Goal: Find specific page/section: Find specific page/section

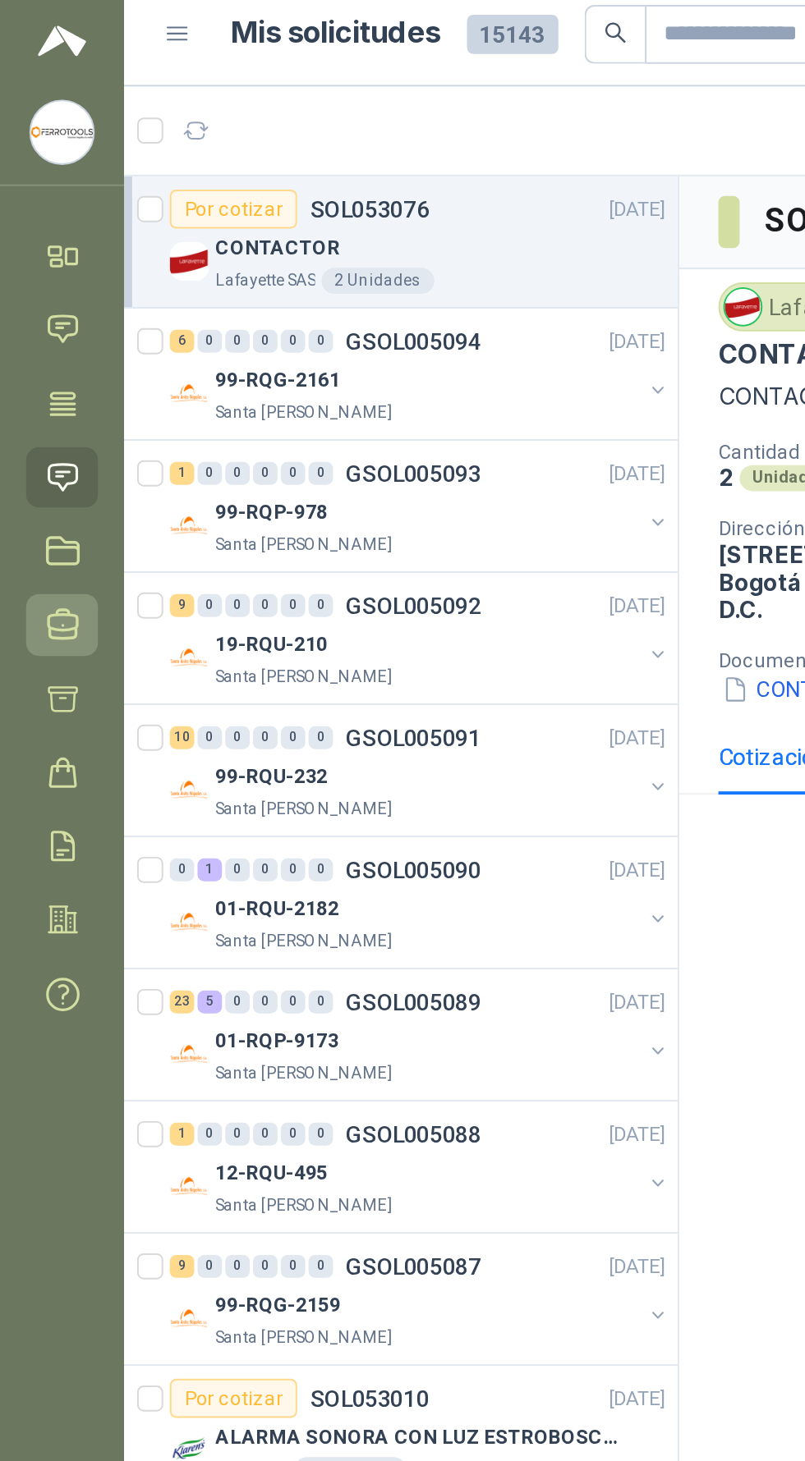
click at [25, 321] on icon at bounding box center [32, 323] width 15 height 15
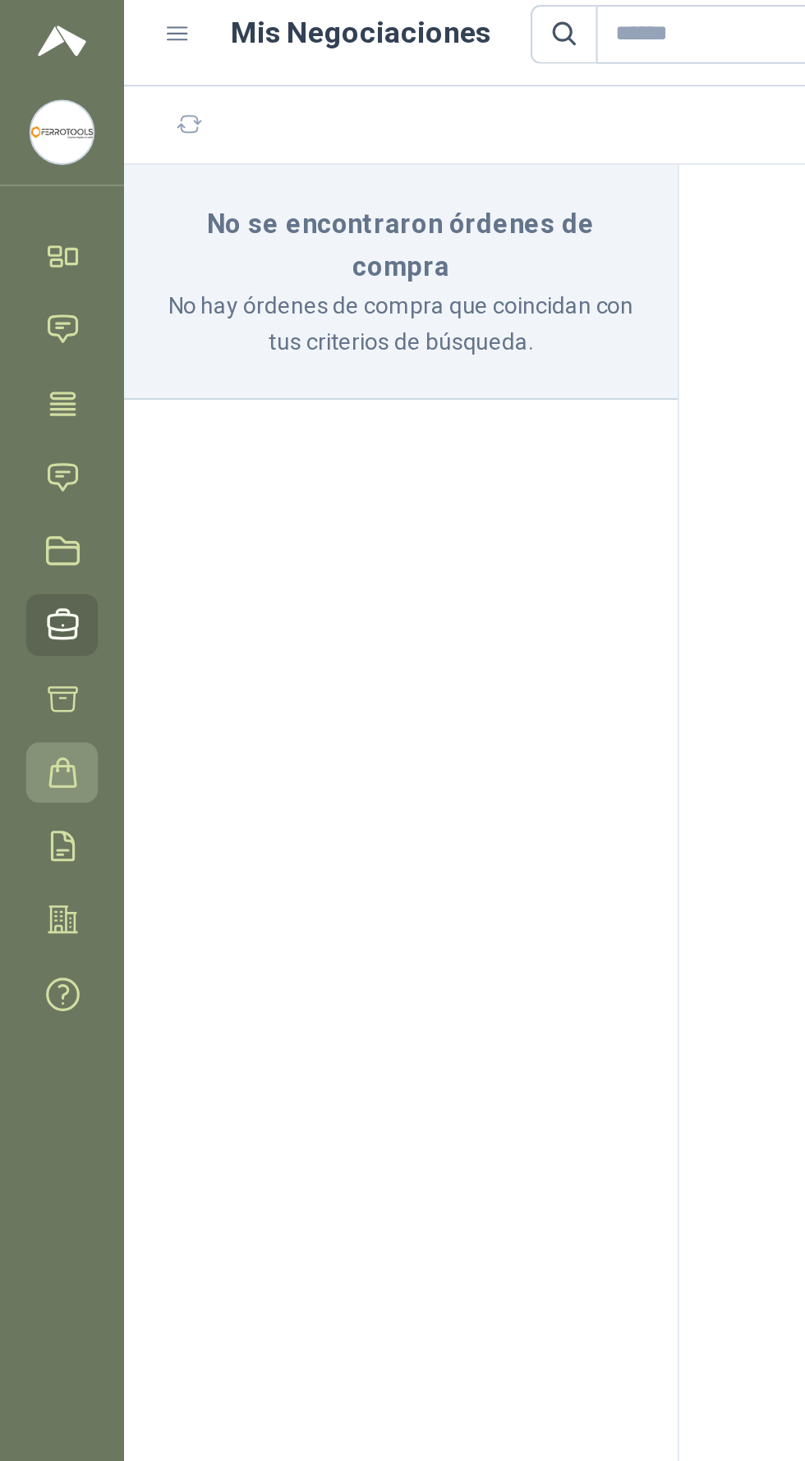
click at [30, 391] on icon at bounding box center [31, 398] width 13 height 14
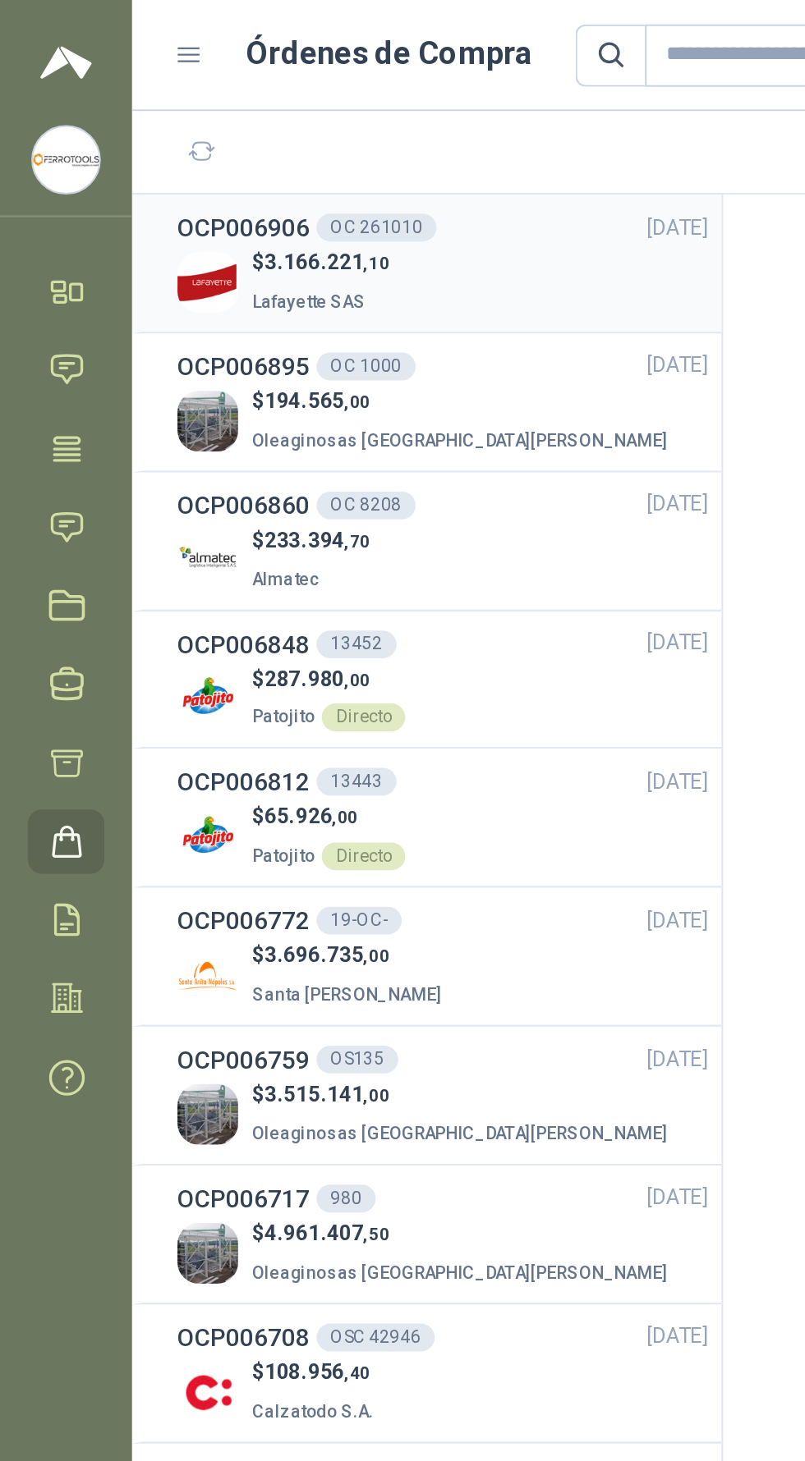
click at [253, 115] on div "OCP006906 OC 261010 [DATE]" at bounding box center [209, 108] width 250 height 18
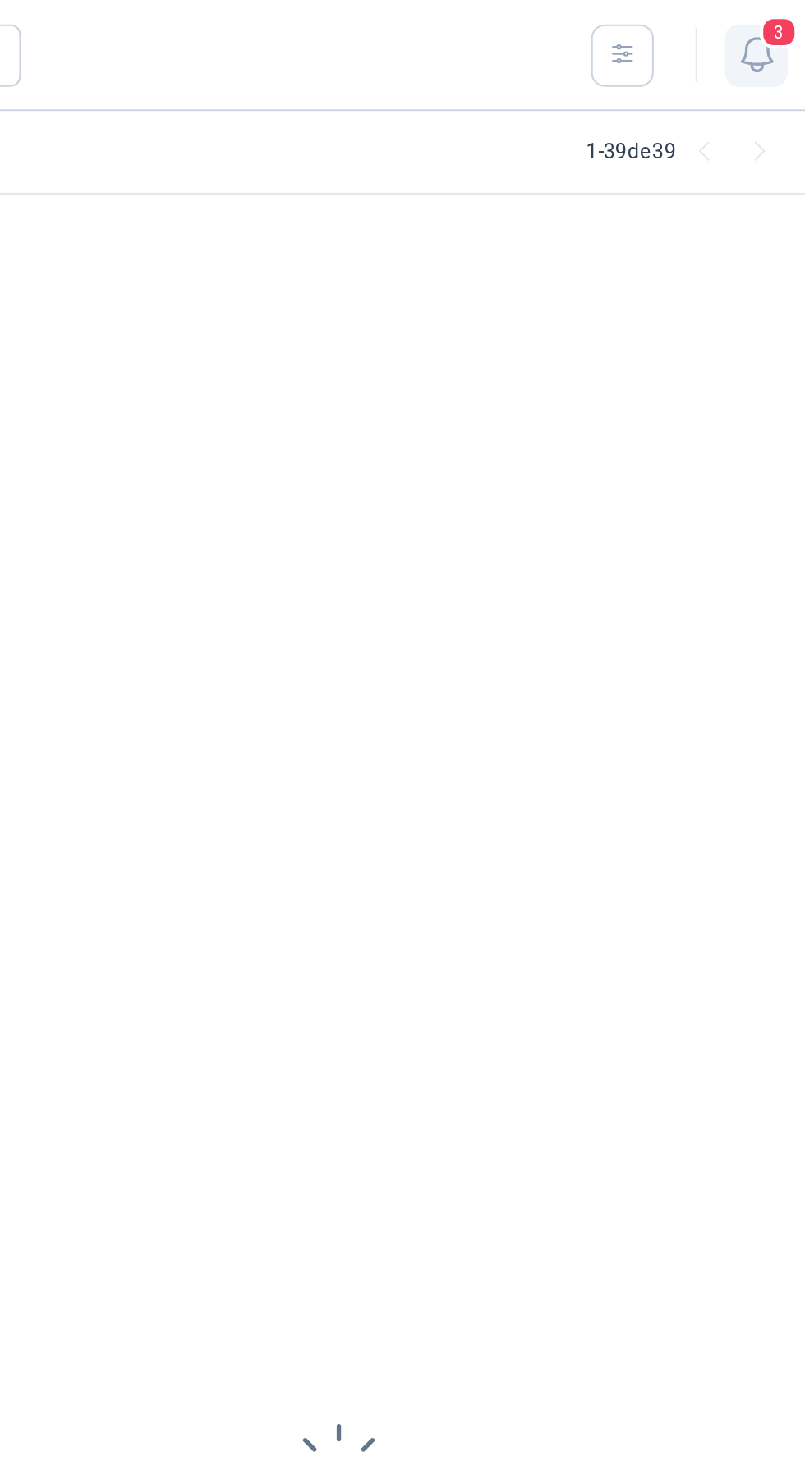
click at [777, 36] on icon "button" at bounding box center [770, 26] width 21 height 21
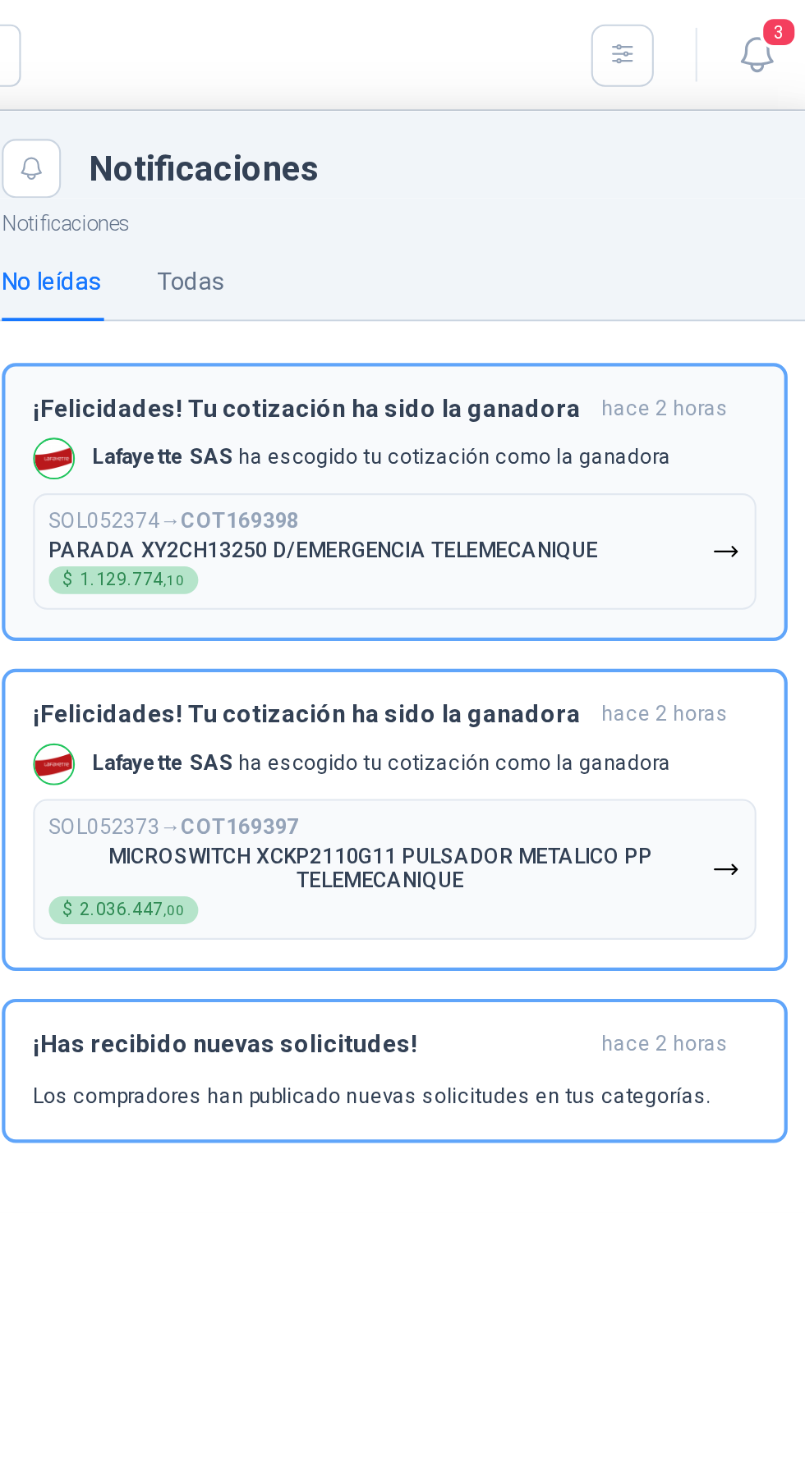
click at [769, 261] on button "SOL052374 → COT169398 PARADA XY2CH13250 D/EMERGENCIA TELEMECANIQUE $ 1.129.774 …" at bounding box center [600, 260] width 342 height 55
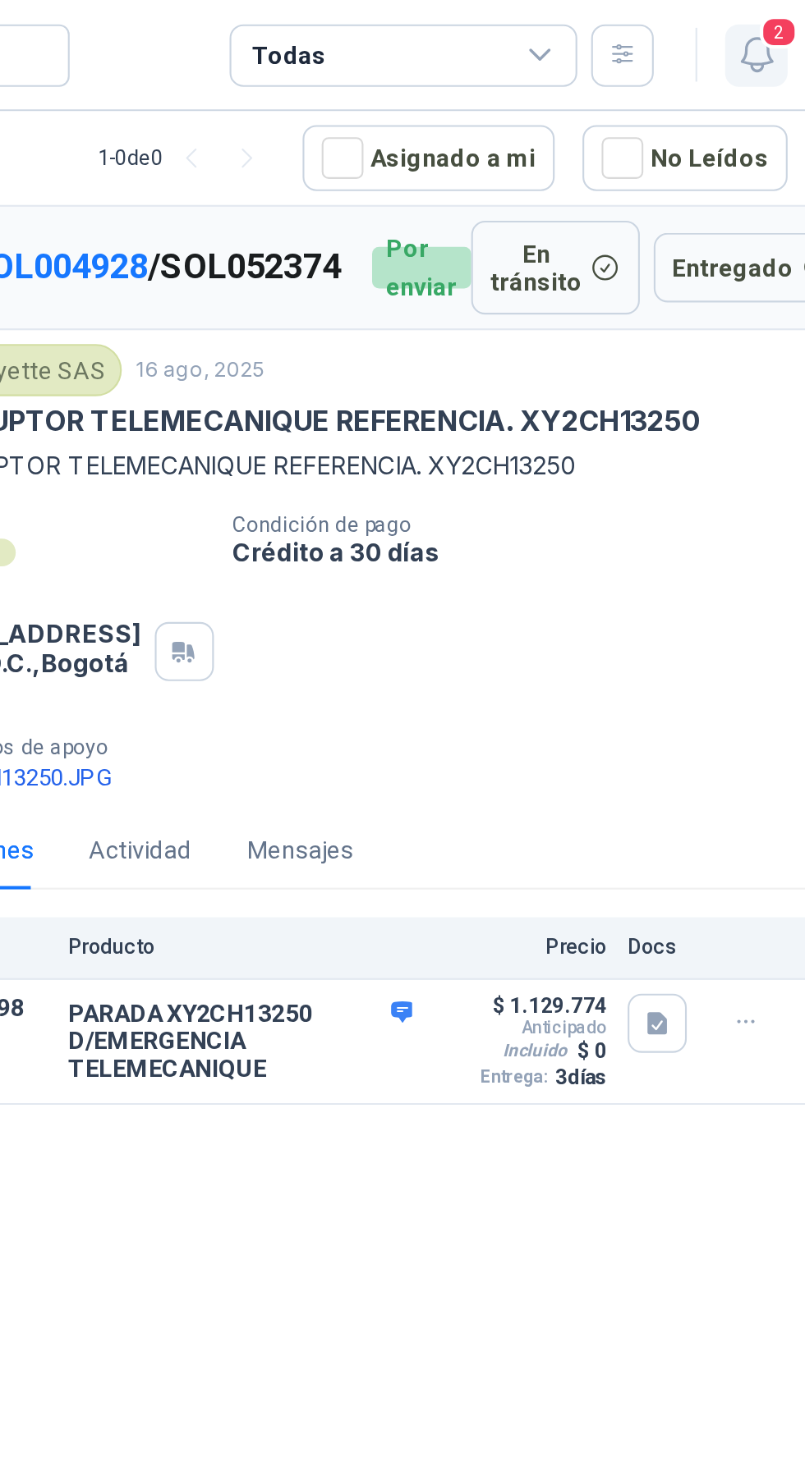
click at [779, 26] on icon "button" at bounding box center [770, 26] width 21 height 21
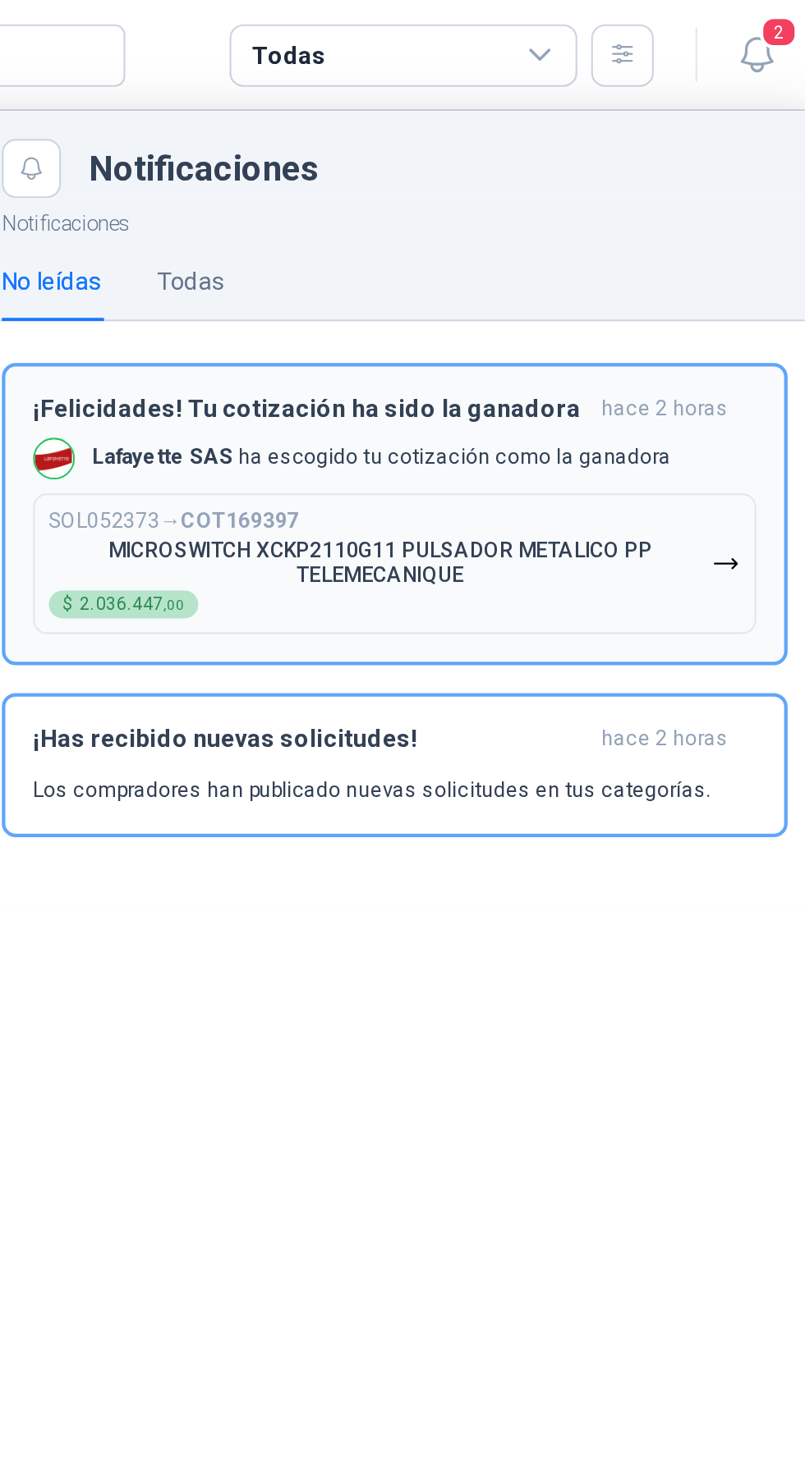
click at [761, 276] on button "SOL052373 → COT169397 MICROSWITCH XCKP2110G11 PULSADOR METALICO PP TELEMECANIQU…" at bounding box center [600, 266] width 342 height 67
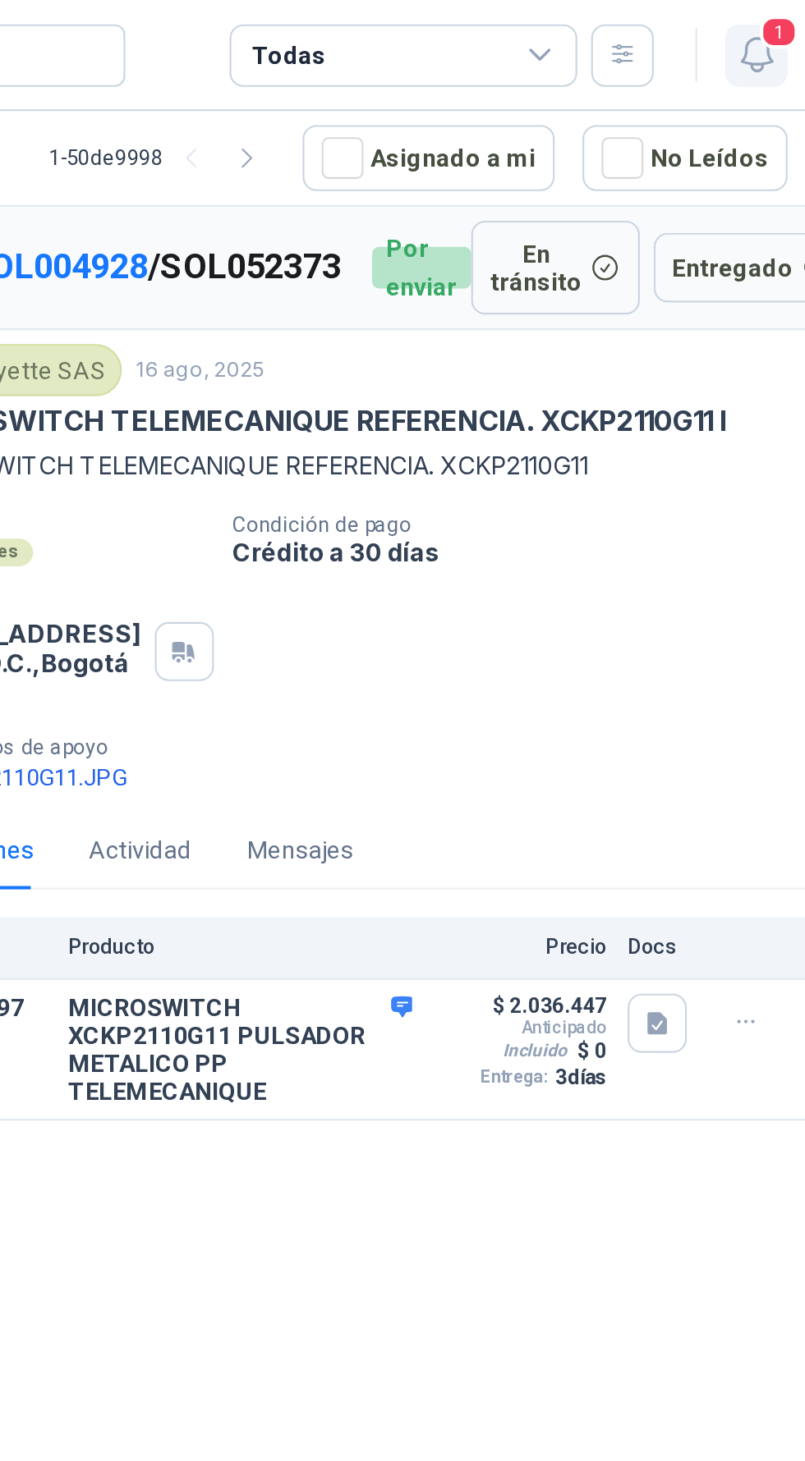
click at [780, 35] on icon "button" at bounding box center [770, 26] width 21 height 21
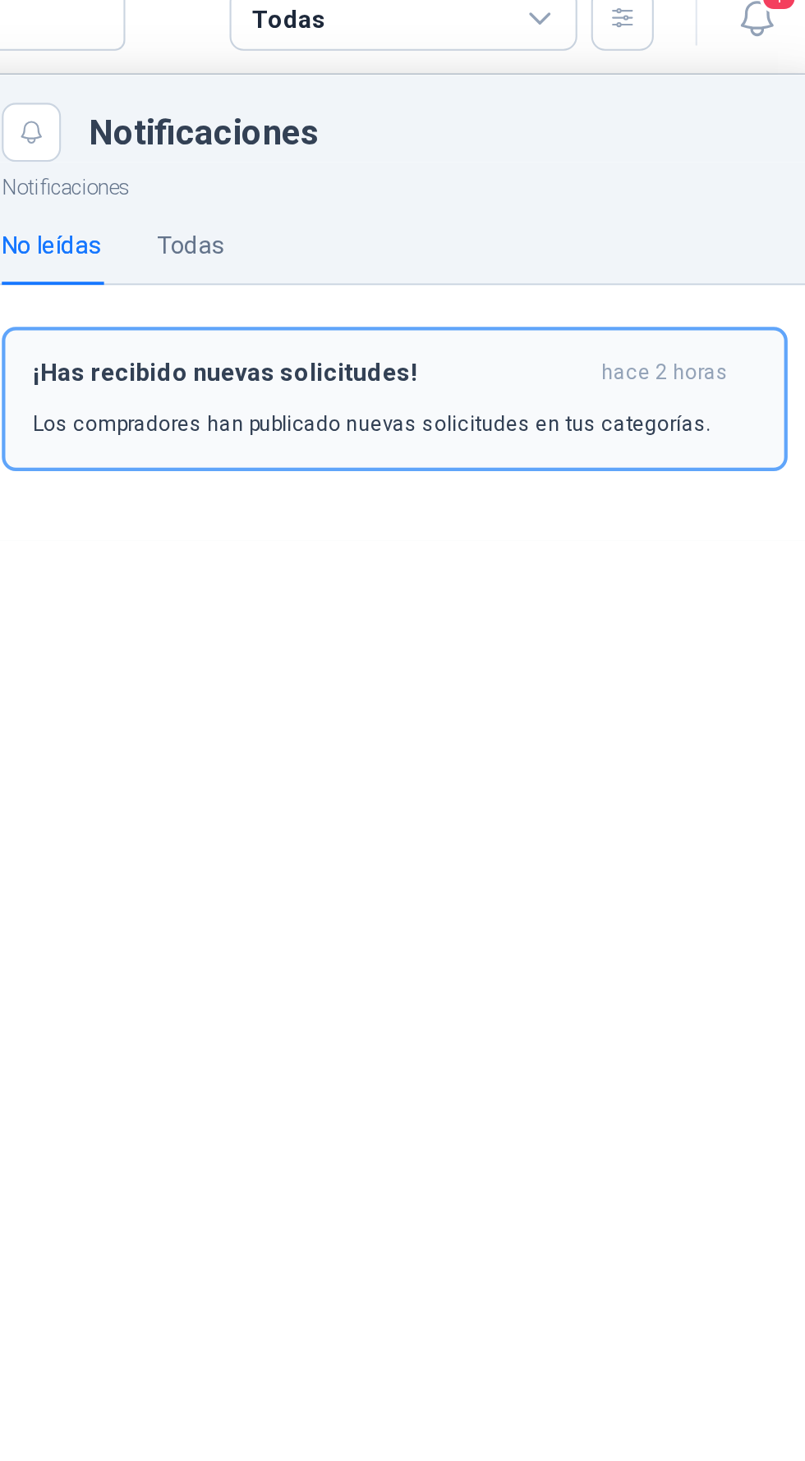
click at [753, 203] on div "¡Has recibido nuevas solicitudes! hace 2 horas Los compradores han publicado nu…" at bounding box center [600, 205] width 342 height 39
